Goal: Find specific page/section: Find specific page/section

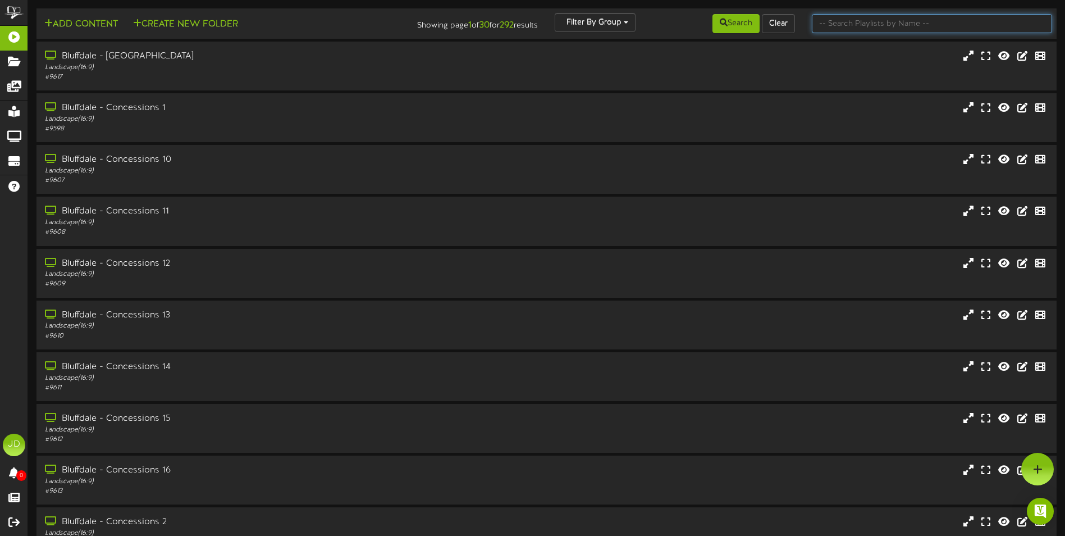
click at [862, 14] on input "text" at bounding box center [932, 23] width 240 height 19
type input "surprise"
click at [728, 24] on button "Search" at bounding box center [736, 23] width 47 height 19
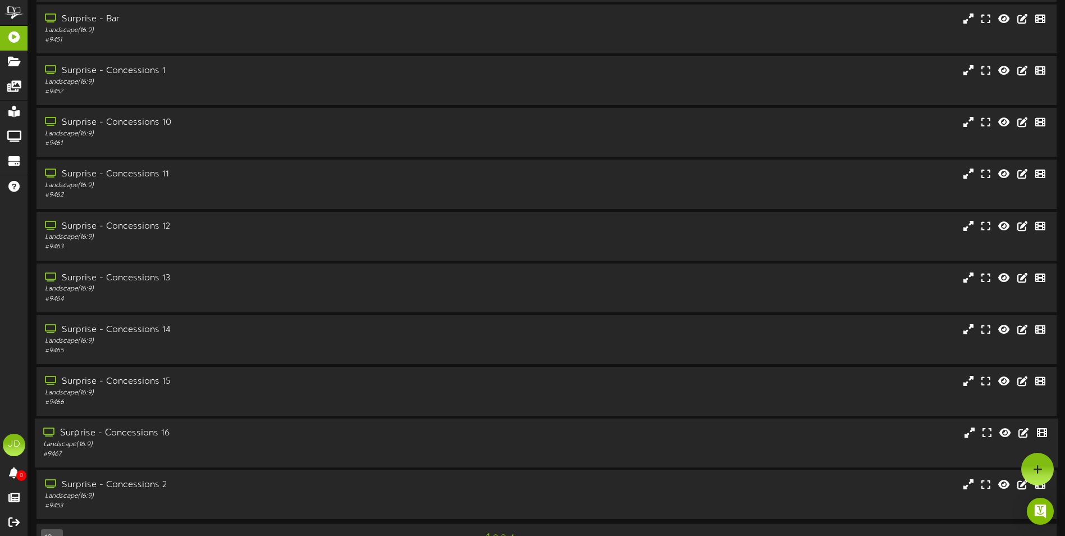
scroll to position [67, 0]
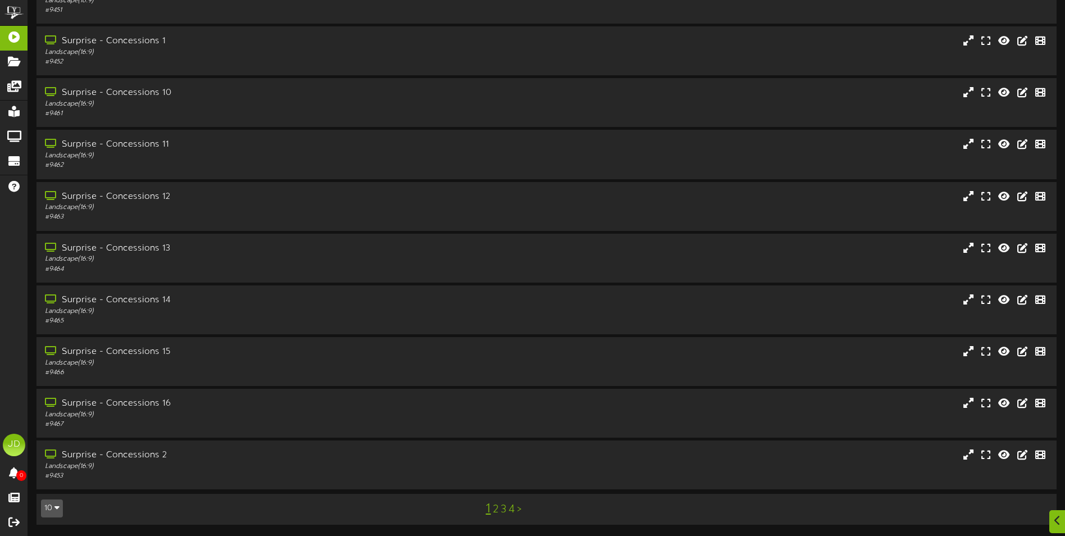
click at [499, 509] on div "1 2 3 4 >" at bounding box center [503, 508] width 257 height 21
click at [502, 508] on link "3" at bounding box center [504, 509] width 6 height 12
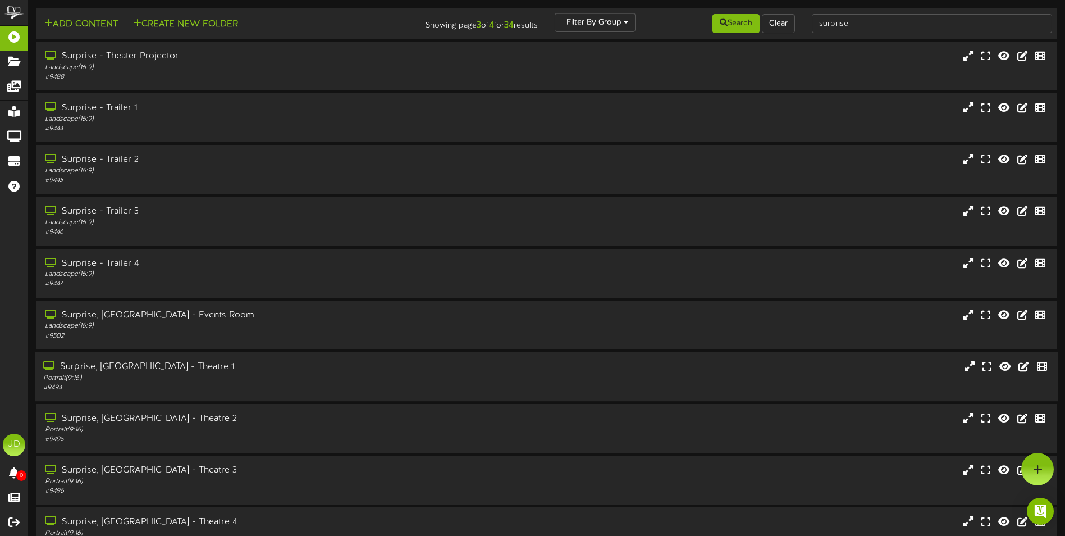
click at [236, 381] on div "Portrait ( 9:16 )" at bounding box center [247, 378] width 409 height 10
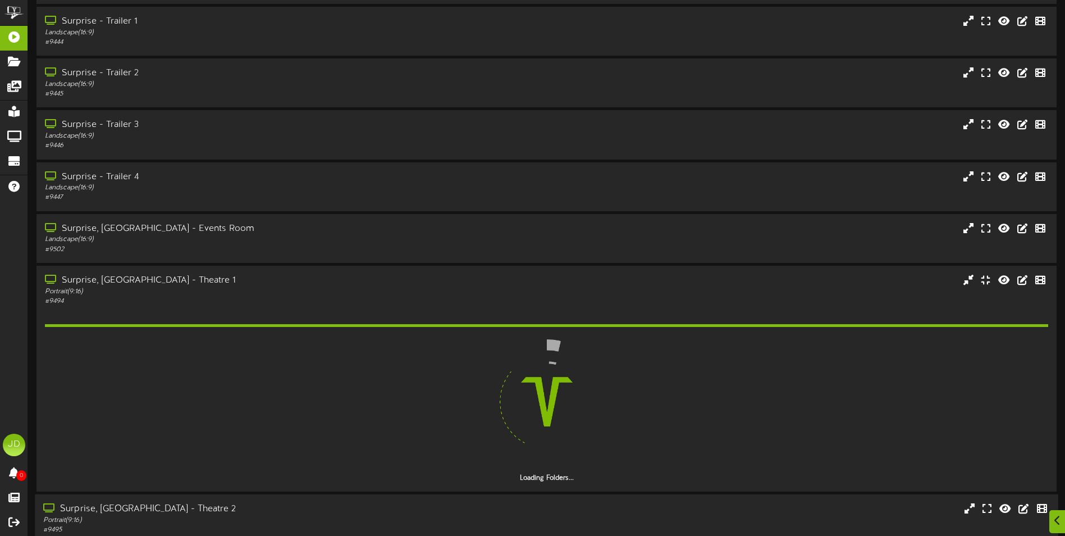
scroll to position [244, 0]
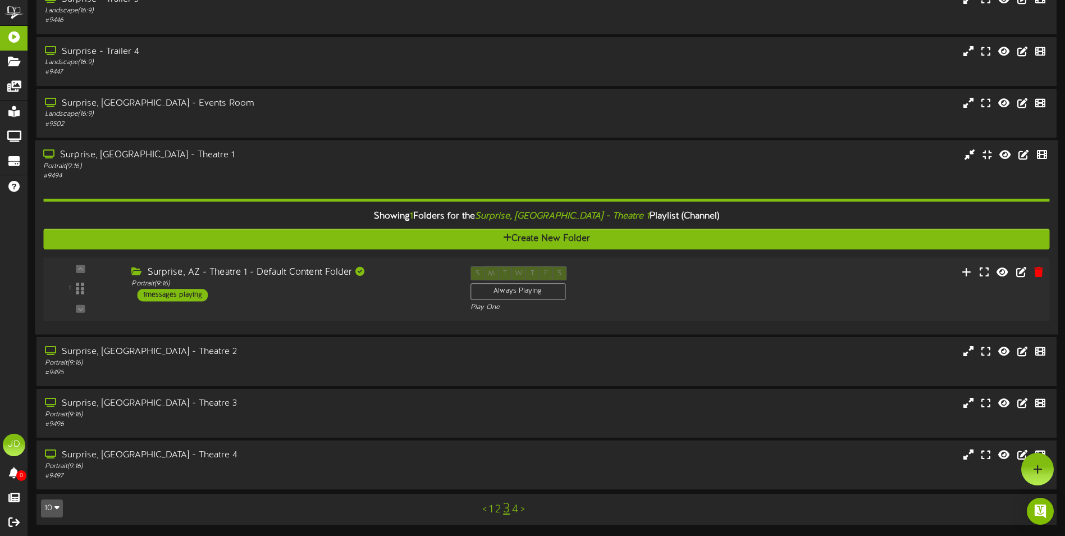
click at [409, 306] on div "1 ( 9:16" at bounding box center [546, 289] width 1016 height 46
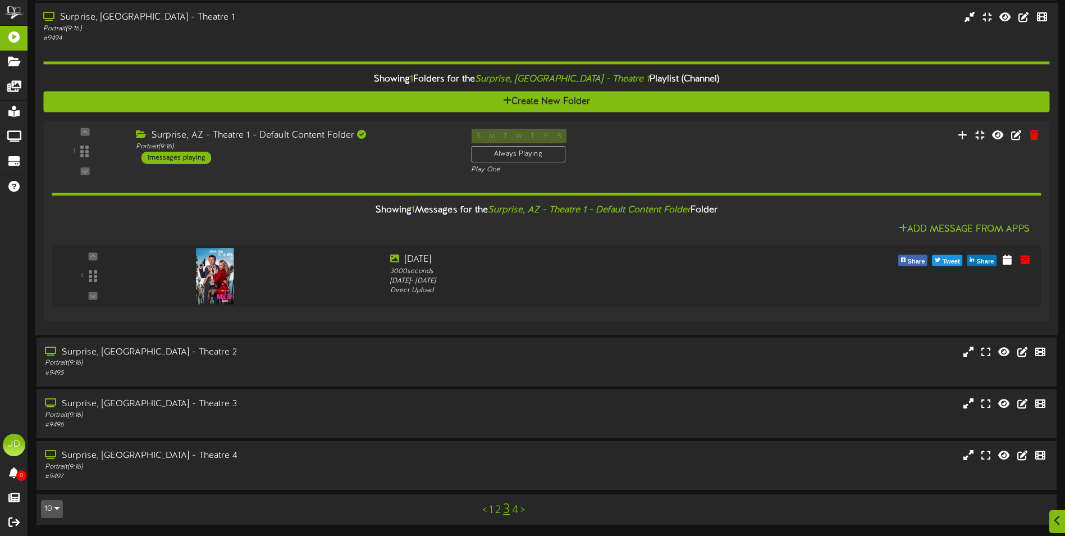
scroll to position [349, 0]
